Goal: Task Accomplishment & Management: Manage account settings

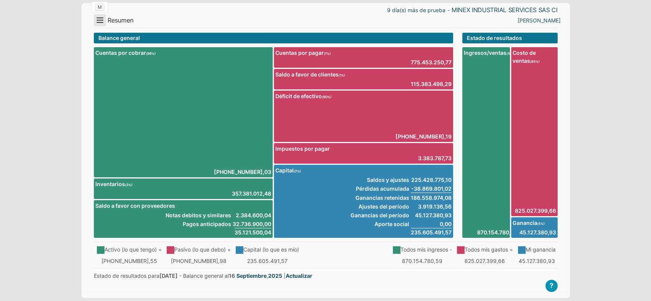
click at [94, 20] on button "Menu" at bounding box center [100, 20] width 12 height 12
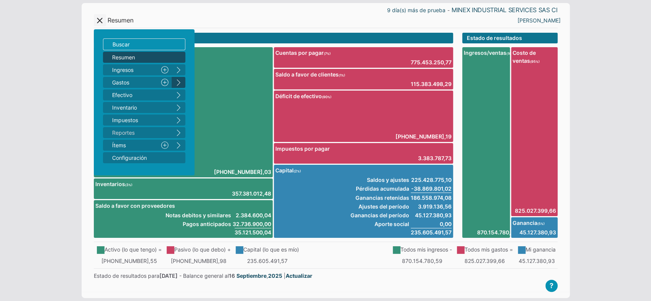
click at [175, 84] on button "right" at bounding box center [179, 82] width 14 height 11
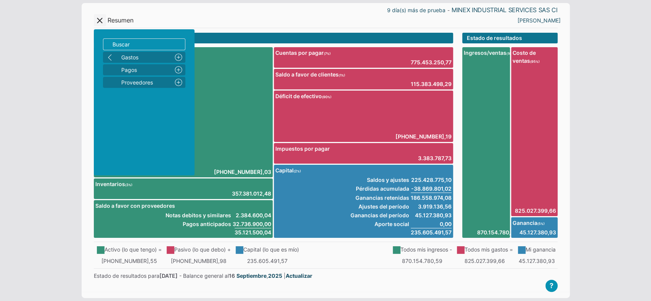
click at [109, 51] on nav "Resumen Ingresos 1 Nuevo right Gastos 2 Nuevo right Efectivo 3 right Inventario…" at bounding box center [144, 102] width 101 height 146
click at [109, 57] on button "left" at bounding box center [110, 57] width 14 height 11
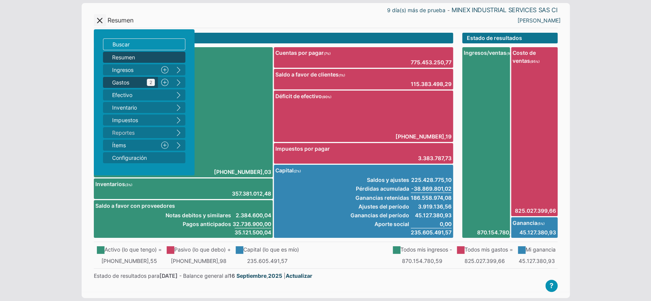
click at [121, 81] on span "Gastos 2" at bounding box center [133, 83] width 43 height 8
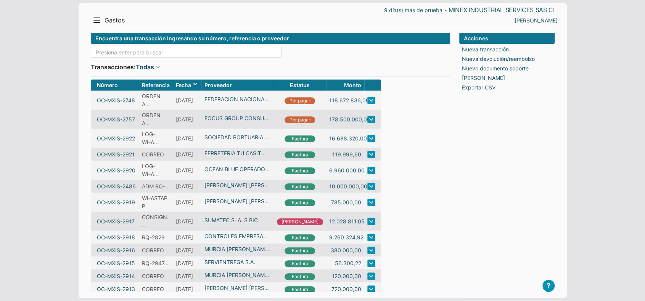
click at [113, 54] on input at bounding box center [186, 52] width 191 height 11
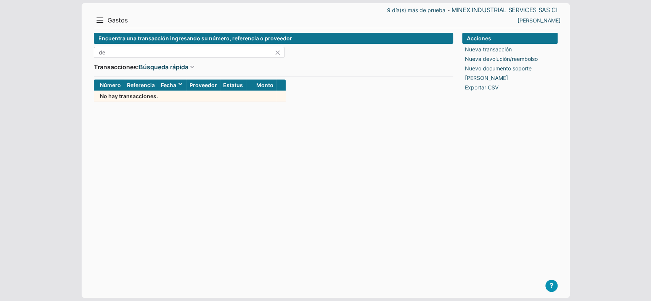
type input "d"
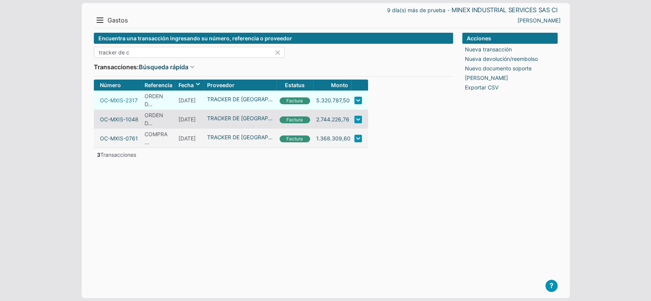
type input "tracker de c"
click at [109, 99] on link "OC-MXIS-2317" at bounding box center [119, 100] width 38 height 8
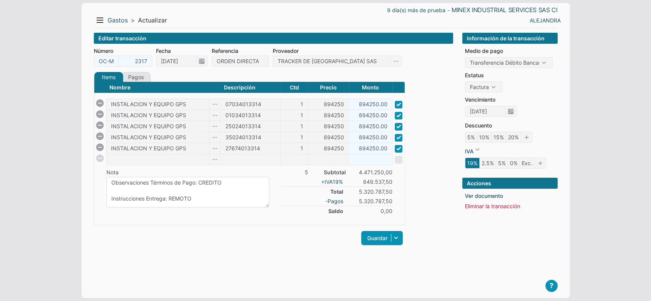
click at [265, 203] on textarea "Observaciones Términos de Pago: CREDITO Instrucciones Entrega: REMOTO Observaci…" at bounding box center [187, 192] width 163 height 30
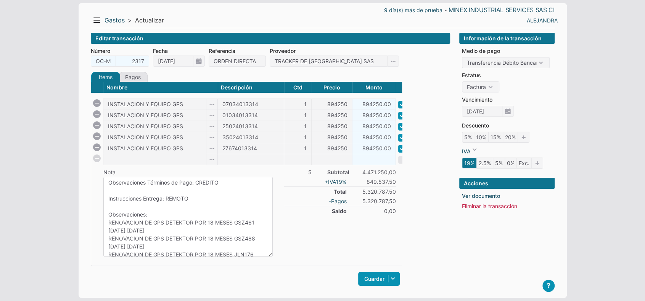
drag, startPoint x: 265, startPoint y: 203, endPoint x: 271, endPoint y: 253, distance: 49.9
click at [271, 253] on textarea "Observaciones Términos de Pago: CREDITO Instrucciones Entrega: REMOTO Observaci…" at bounding box center [187, 217] width 169 height 80
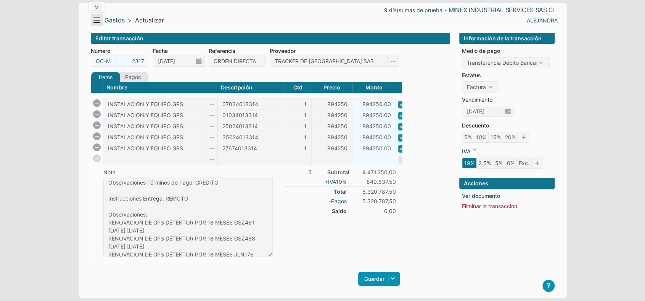
click at [92, 16] on button "Menu" at bounding box center [97, 20] width 12 height 12
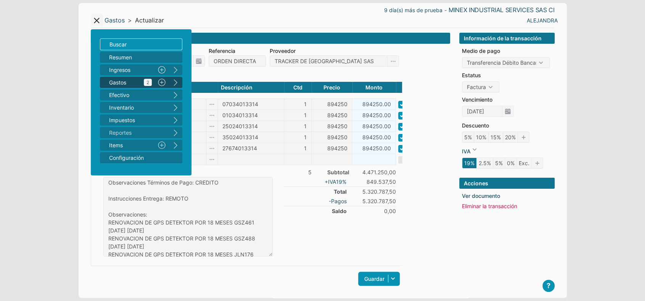
click at [109, 84] on span "Gastos 2" at bounding box center [130, 83] width 43 height 8
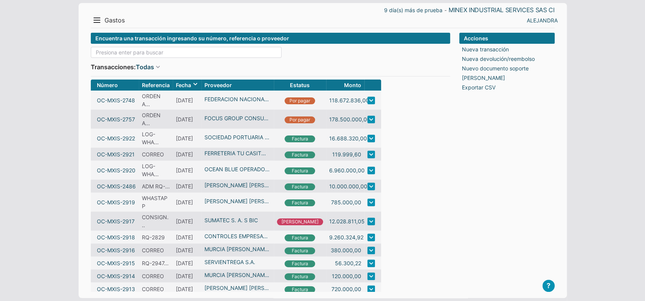
click at [118, 56] on input at bounding box center [186, 52] width 191 height 11
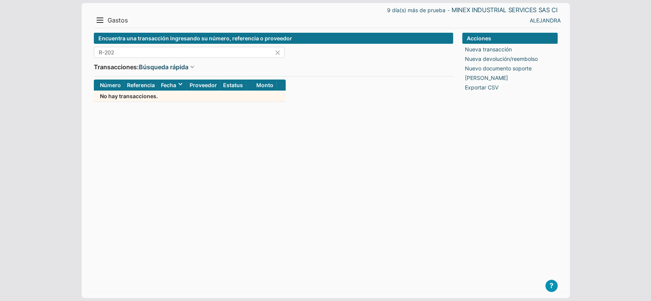
click at [100, 51] on input "R-202" at bounding box center [189, 52] width 191 height 11
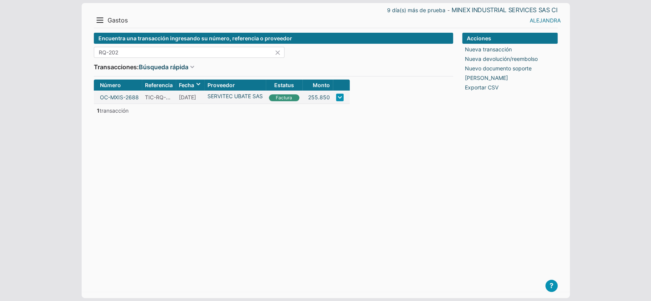
type input "RQ-202"
click at [536, 21] on link "ALEJANDRA" at bounding box center [544, 20] width 31 height 8
click at [541, 46] on li "Salir" at bounding box center [545, 47] width 34 height 11
